Goal: Transaction & Acquisition: Purchase product/service

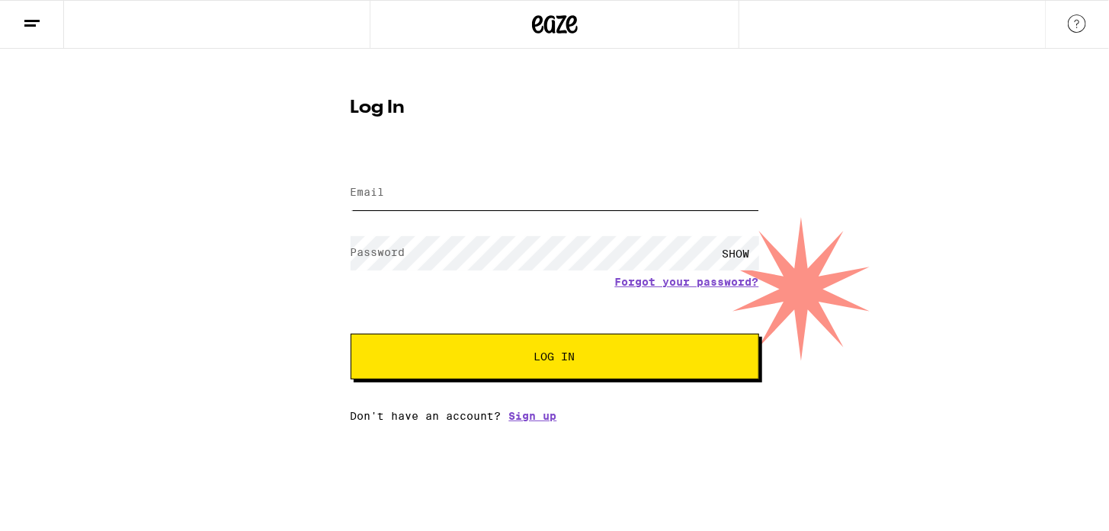
type input "[EMAIL_ADDRESS][DOMAIN_NAME]"
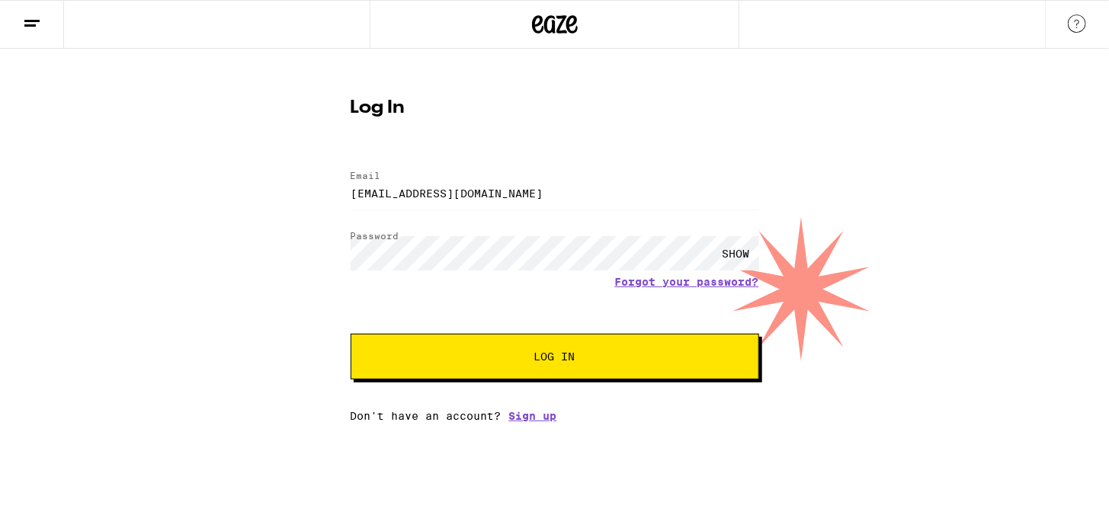
click at [592, 346] on button "Log In" at bounding box center [555, 357] width 409 height 46
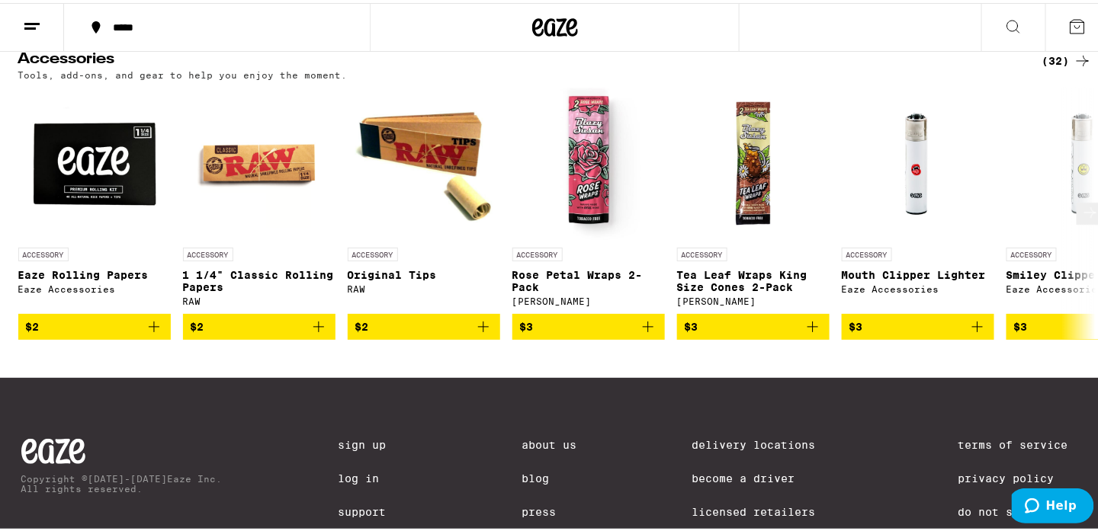
scroll to position [6473, 0]
